Goal: Task Accomplishment & Management: Use online tool/utility

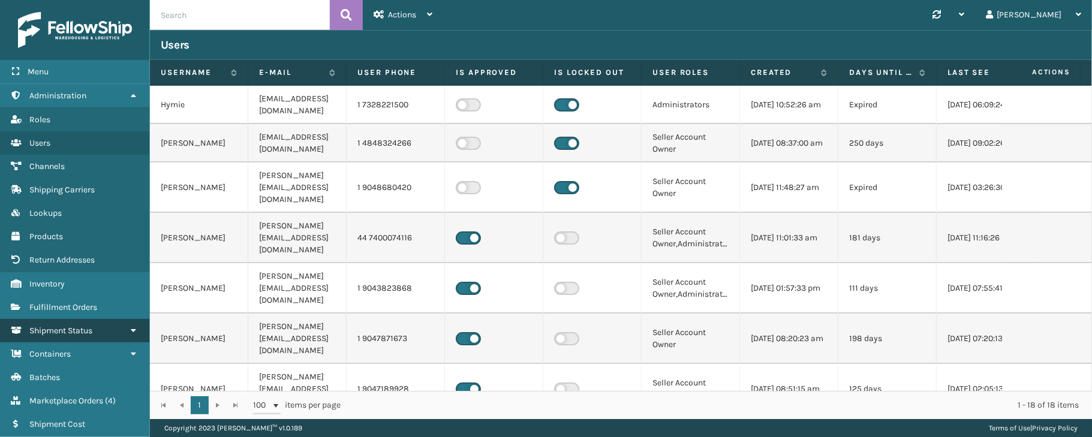
click at [107, 330] on link "Shipment Status" at bounding box center [74, 330] width 149 height 23
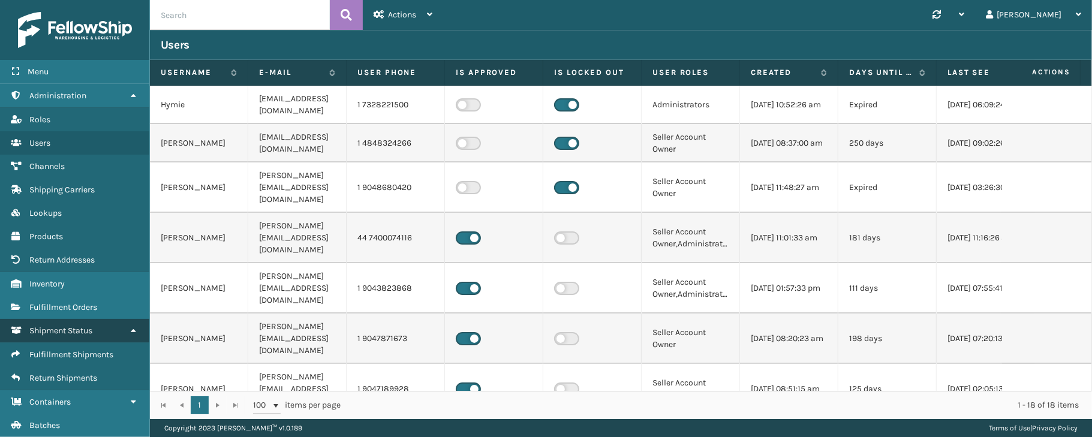
click at [107, 330] on link "Shipment Status" at bounding box center [74, 330] width 149 height 23
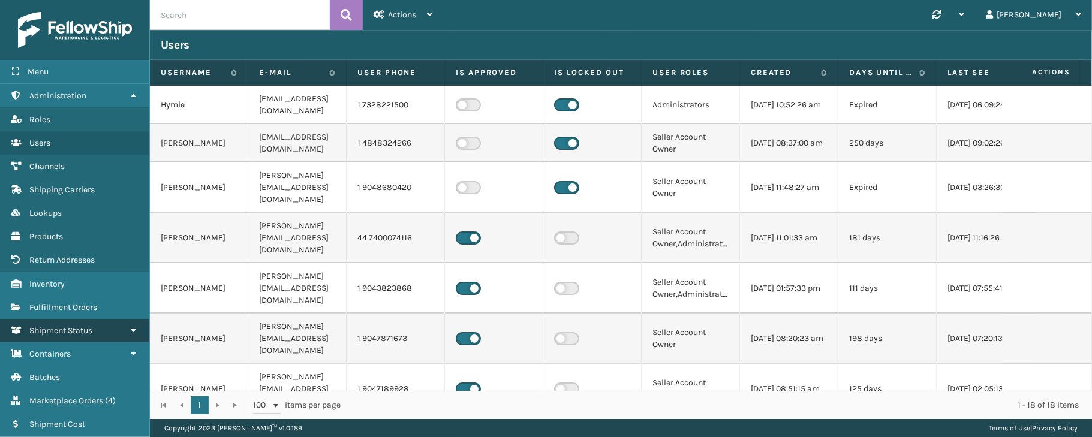
click at [96, 338] on link "Shipment Status" at bounding box center [74, 330] width 149 height 23
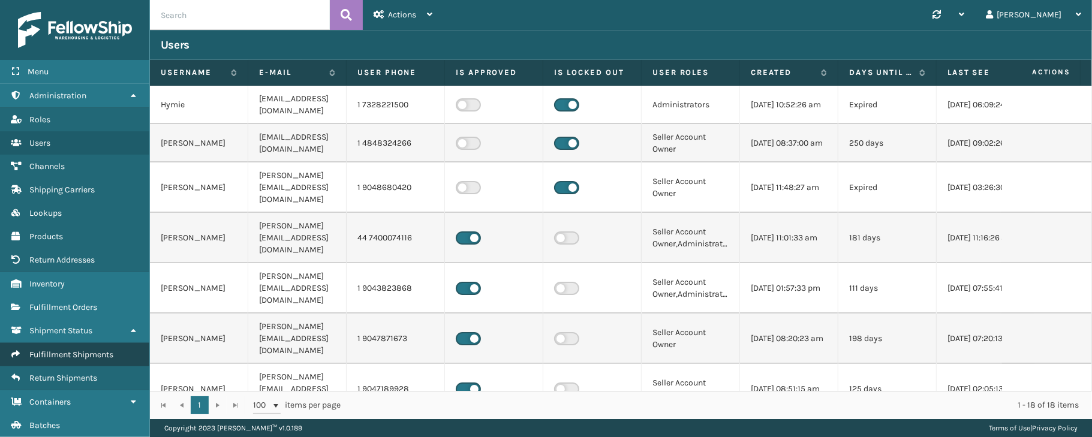
click at [88, 359] on span "Fulfillment Shipments" at bounding box center [71, 355] width 84 height 10
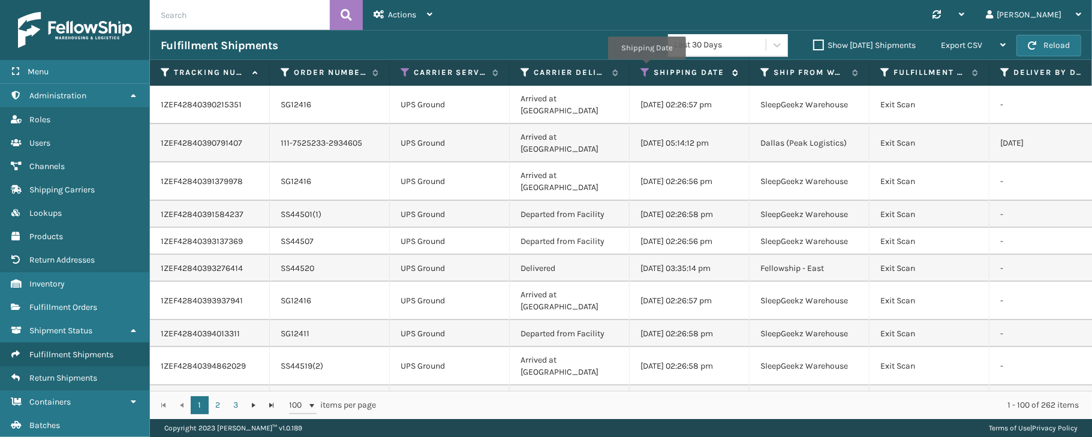
click at [647, 68] on icon at bounding box center [646, 72] width 10 height 11
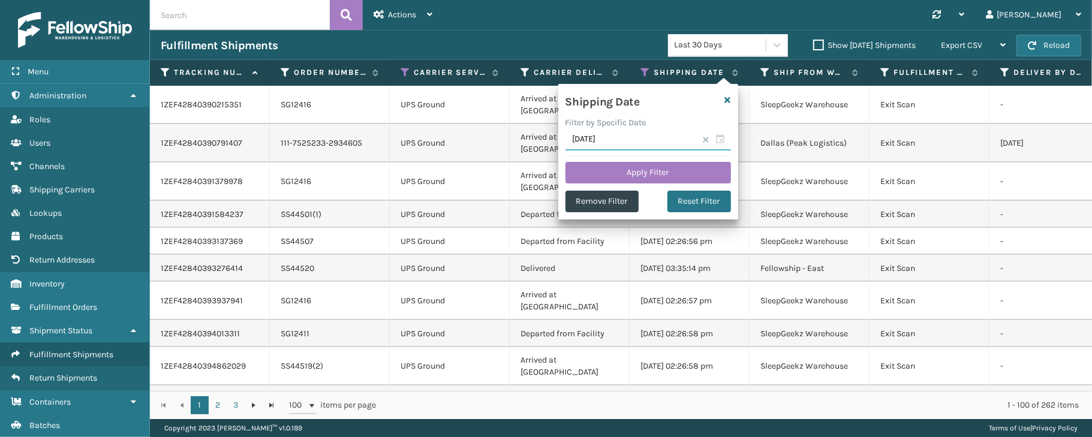
click at [721, 136] on input "[DATE]" at bounding box center [649, 140] width 166 height 22
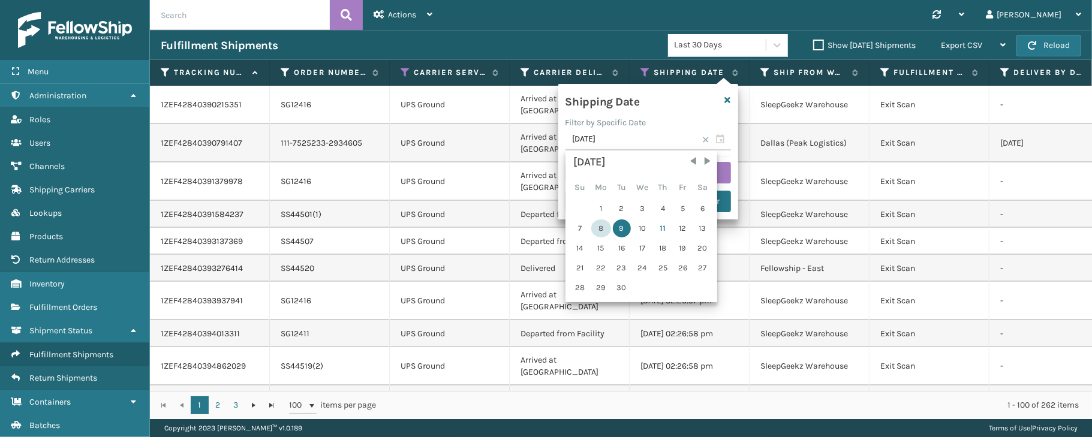
click at [596, 229] on div "8" at bounding box center [601, 229] width 20 height 18
type input "[DATE]"
click at [596, 255] on td "Delivered" at bounding box center [570, 268] width 120 height 27
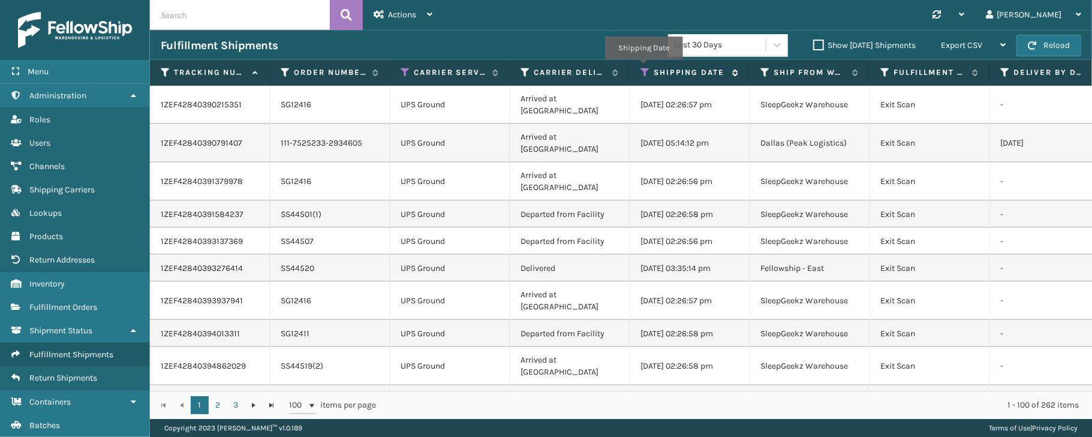
click at [644, 68] on icon at bounding box center [646, 72] width 10 height 11
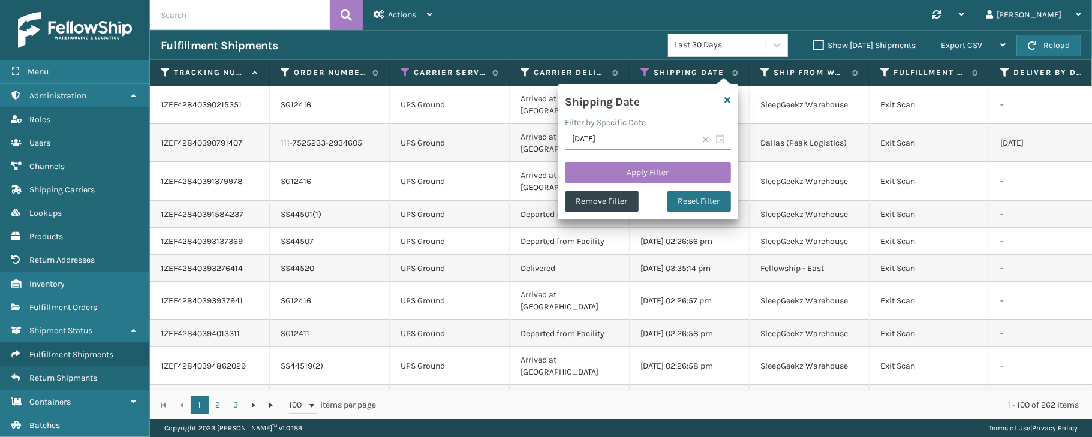
click at [719, 138] on input "[DATE]" at bounding box center [649, 140] width 166 height 22
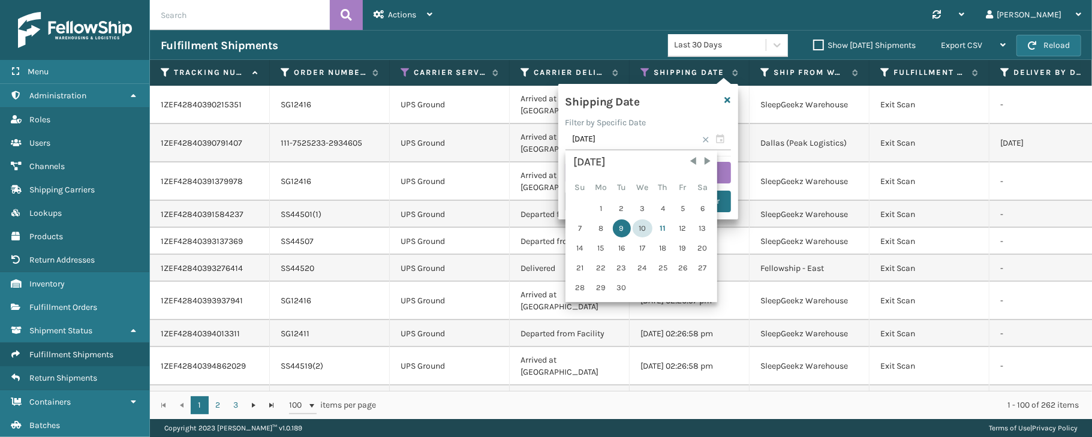
click at [646, 229] on div "10" at bounding box center [643, 229] width 20 height 18
type input "[DATE]"
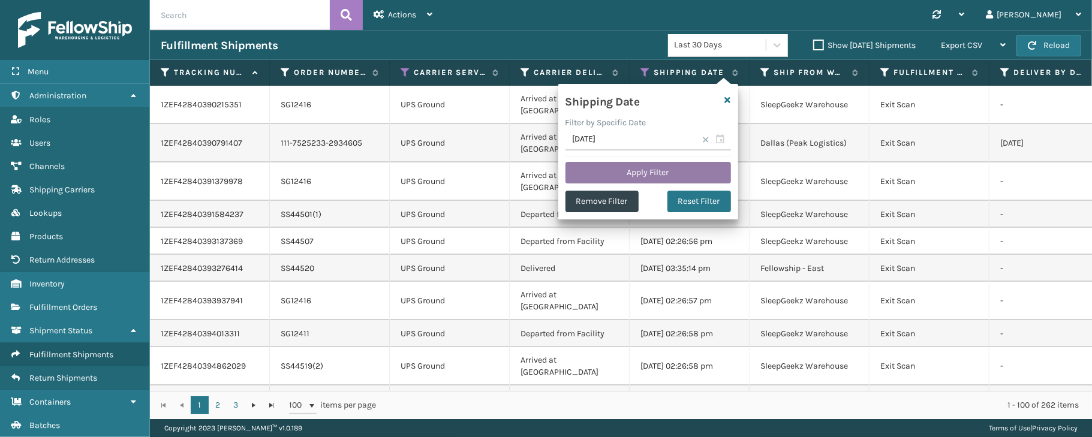
click at [649, 172] on button "Apply Filter" at bounding box center [649, 173] width 166 height 22
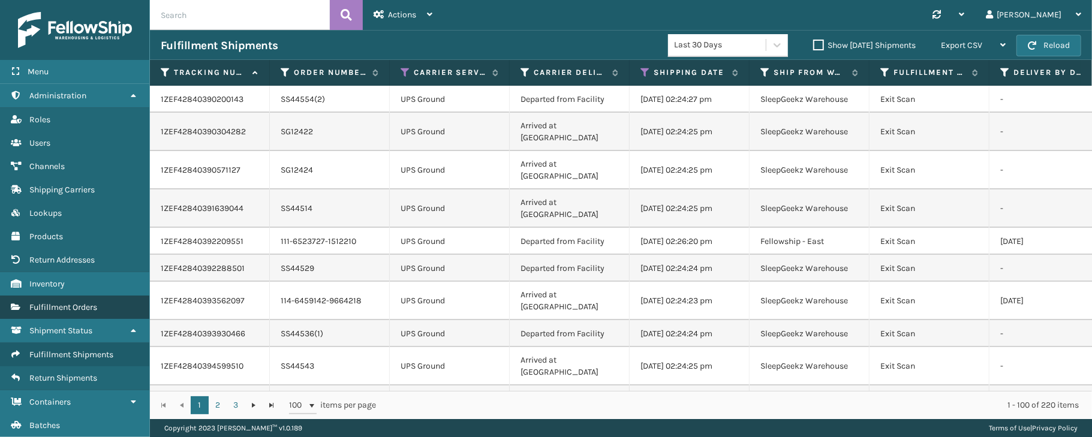
click at [73, 315] on link "Fulfillment Orders" at bounding box center [74, 307] width 149 height 23
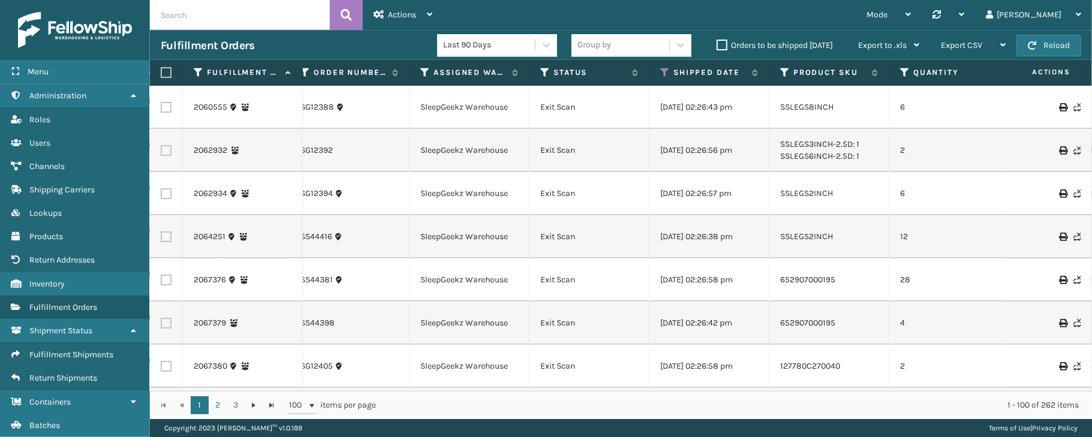
scroll to position [0, 355]
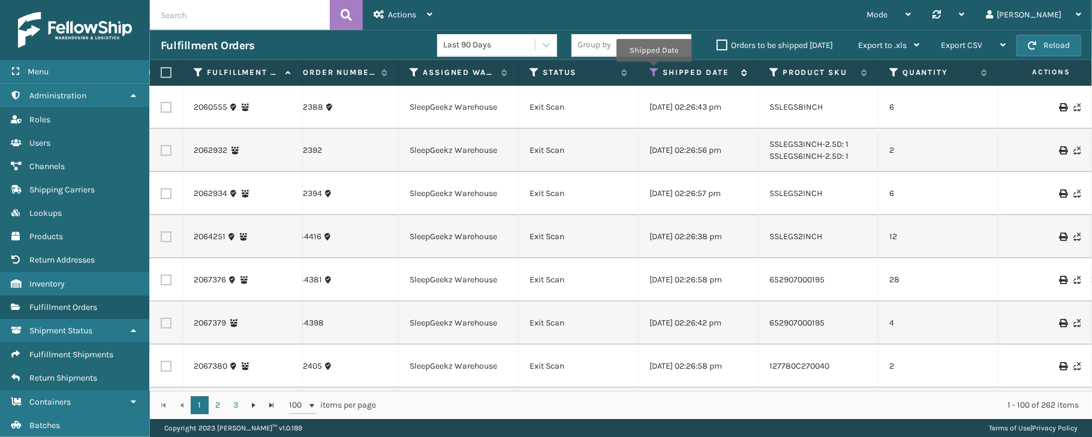
click at [654, 71] on icon at bounding box center [655, 72] width 10 height 11
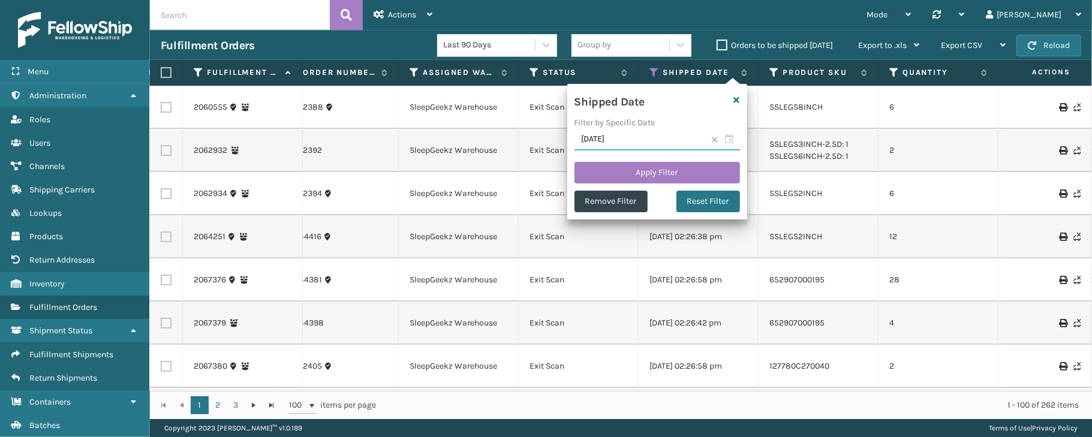
click at [728, 142] on input "[DATE]" at bounding box center [658, 140] width 166 height 22
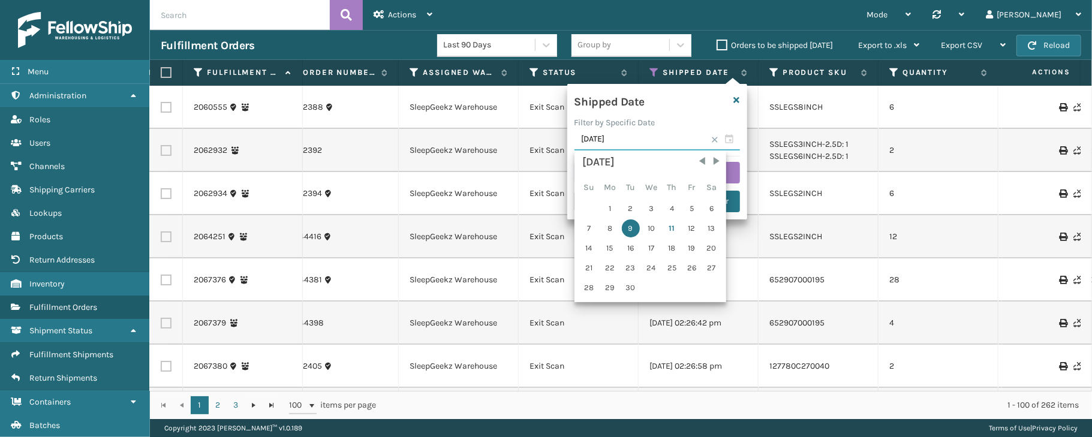
click at [728, 142] on input "[DATE]" at bounding box center [658, 140] width 166 height 22
click at [648, 224] on div "10" at bounding box center [652, 229] width 20 height 18
type input "[DATE]"
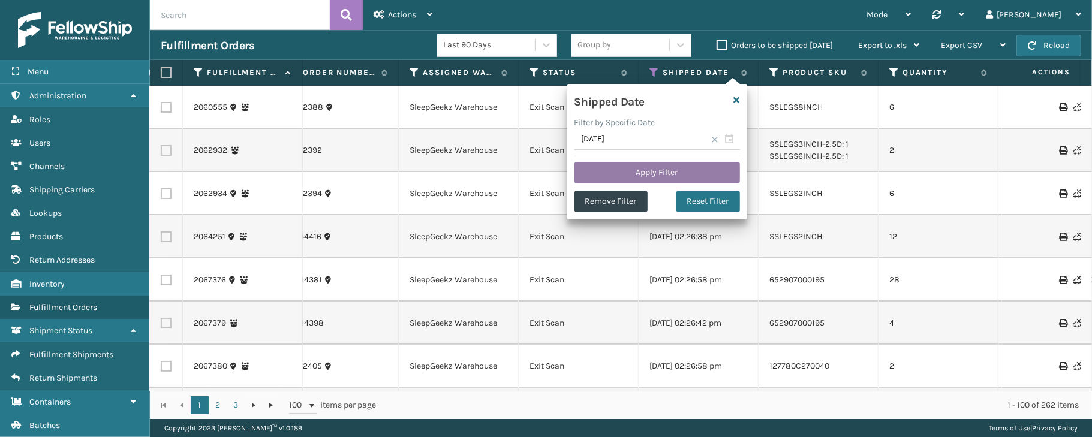
click at [660, 175] on button "Apply Filter" at bounding box center [658, 173] width 166 height 22
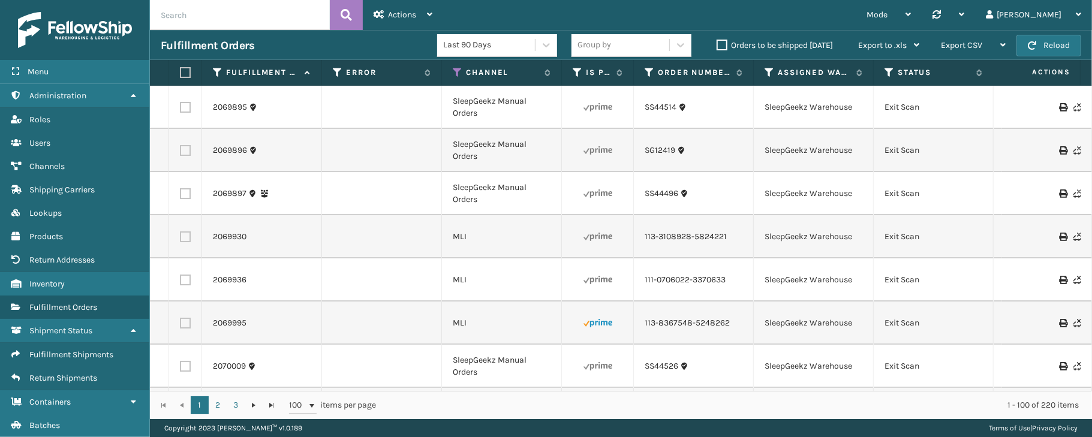
click at [719, 5] on div "Mode Regular Mode Picking Mode Labeling Mode Palletizing Mode Exit Scan Mode Sy…" at bounding box center [767, 15] width 649 height 30
click at [963, 43] on span "Export CSV" at bounding box center [961, 45] width 41 height 10
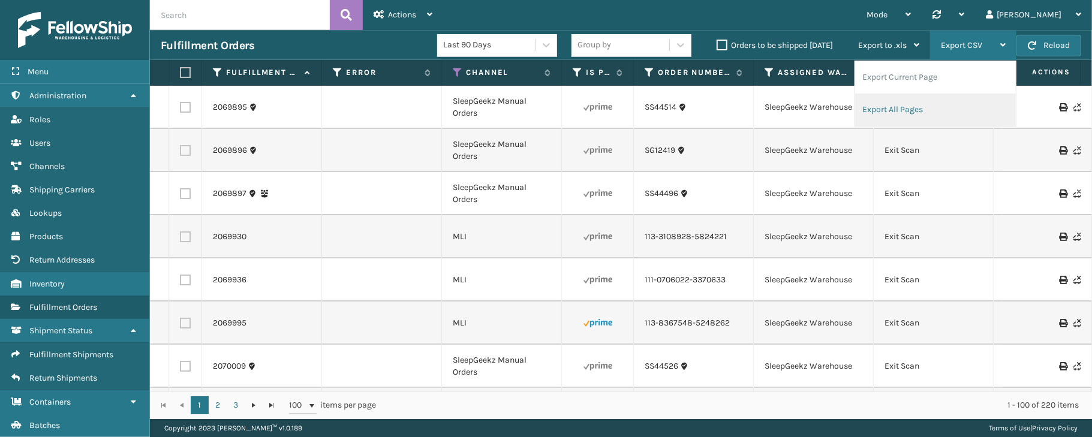
click at [908, 100] on li "Export All Pages" at bounding box center [935, 110] width 161 height 32
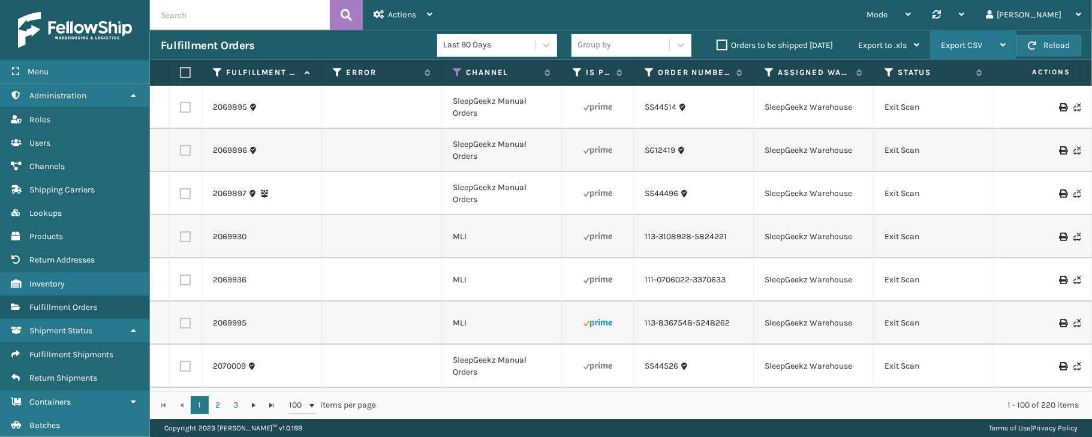
click at [908, 61] on li "Export All Pages" at bounding box center [935, 61] width 161 height 0
click at [969, 35] on div "Export CSV" at bounding box center [973, 46] width 65 height 30
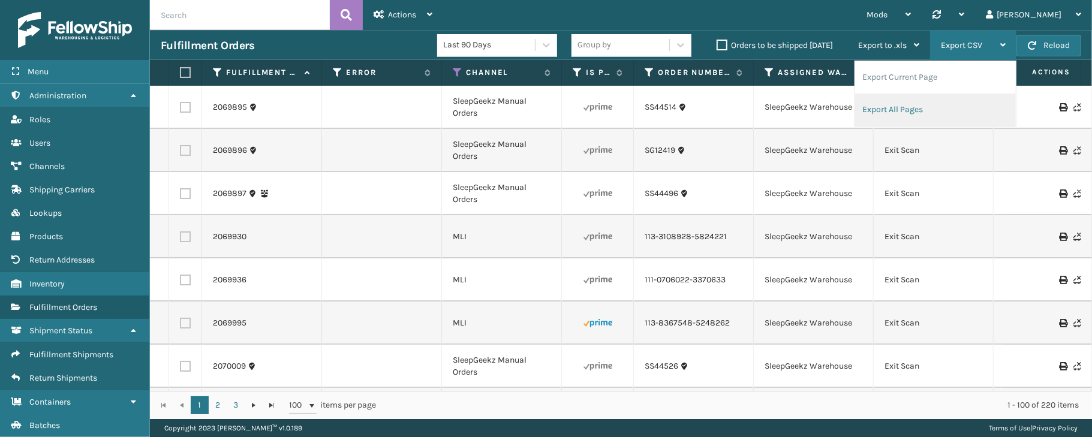
click at [876, 107] on li "Export All Pages" at bounding box center [935, 110] width 161 height 32
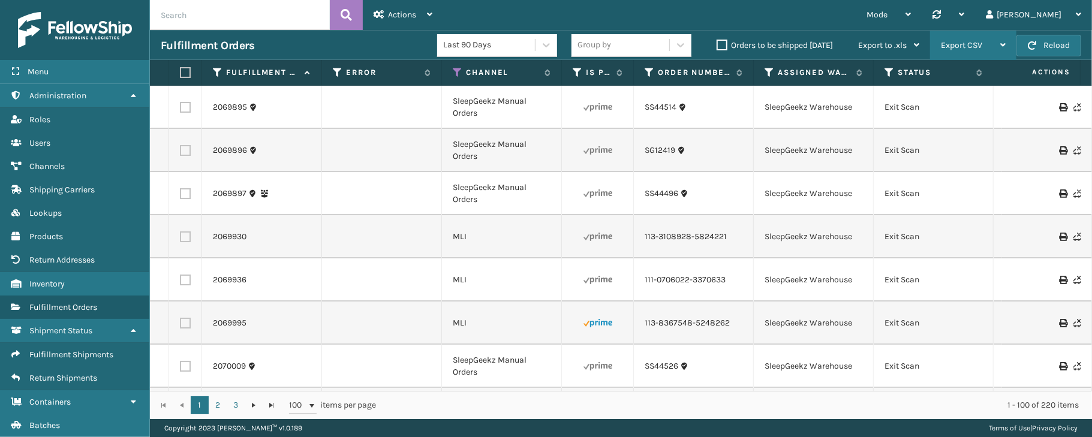
click at [975, 49] on span "Export CSV" at bounding box center [961, 45] width 41 height 10
click at [847, 5] on div "Mode Regular Mode Picking Mode Labeling Mode Palletizing Mode Exit Scan Mode Sy…" at bounding box center [767, 15] width 649 height 30
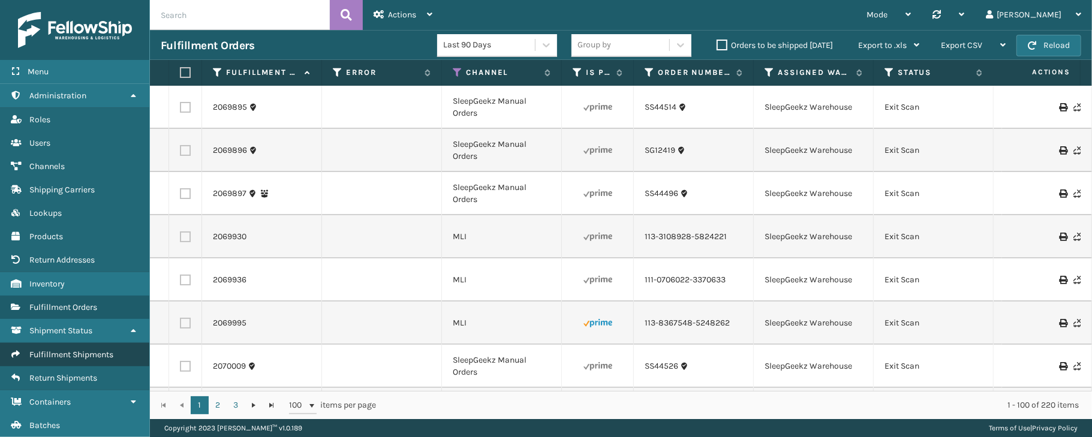
click at [99, 356] on span "Fulfillment Shipments" at bounding box center [71, 355] width 84 height 10
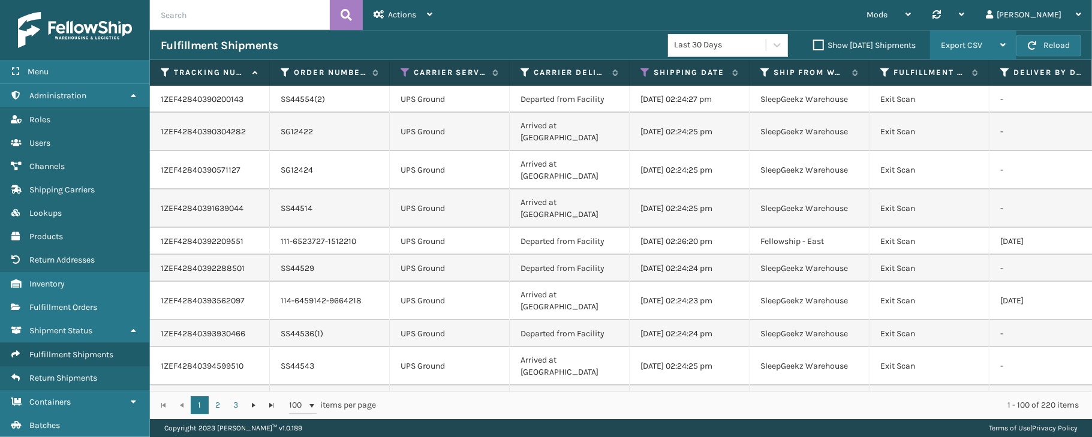
click at [963, 49] on span "Export CSV" at bounding box center [961, 45] width 41 height 10
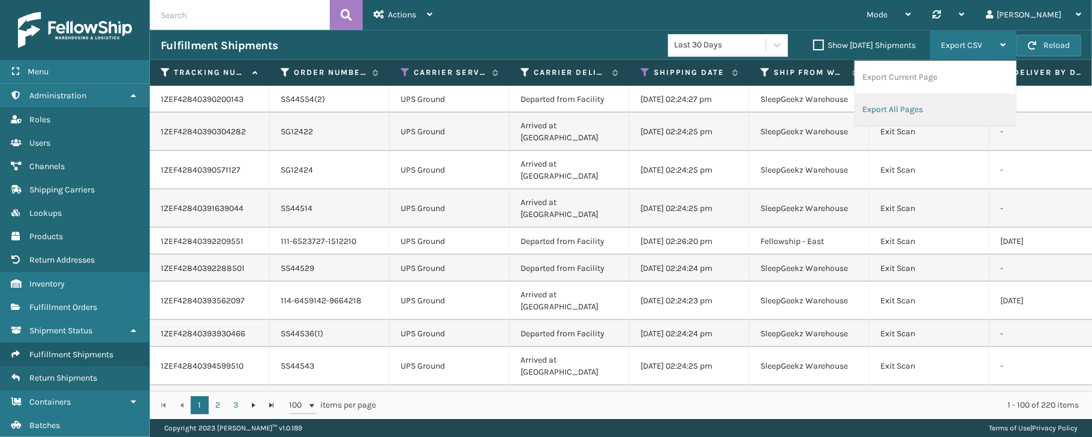
click at [916, 114] on li "Export All Pages" at bounding box center [935, 110] width 161 height 32
